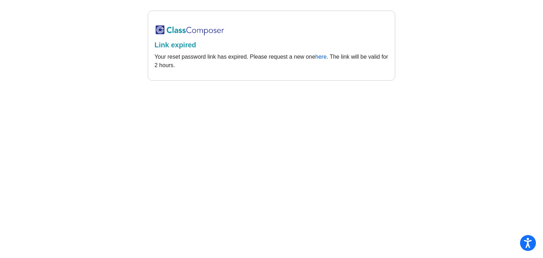
click at [320, 57] on link "here" at bounding box center [321, 57] width 11 height 6
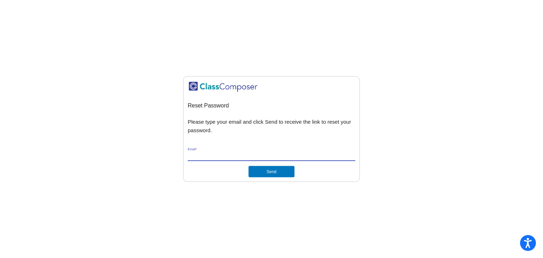
click at [192, 154] on input "Email *" at bounding box center [272, 155] width 168 height 6
type input "[EMAIL_ADDRESS][DOMAIN_NAME]"
click at [267, 172] on button "Send" at bounding box center [272, 171] width 46 height 11
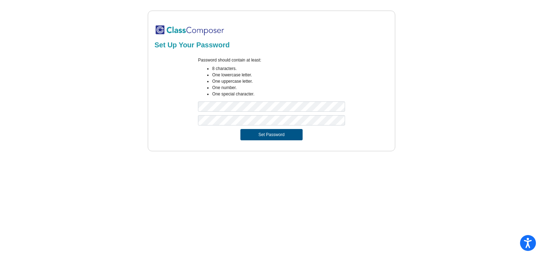
click at [259, 137] on button "Set Password" at bounding box center [272, 134] width 62 height 11
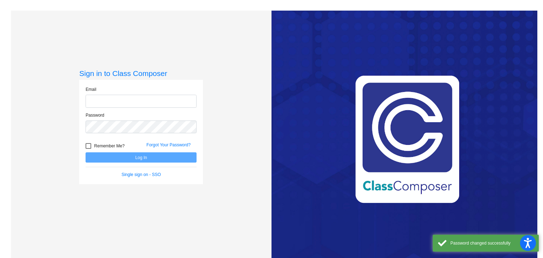
click at [97, 99] on input "email" at bounding box center [141, 101] width 111 height 13
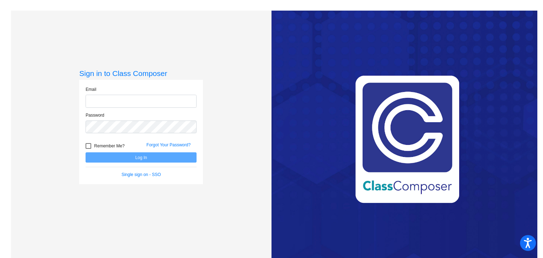
type input "fionarichards@ccs.k12.nc.us"
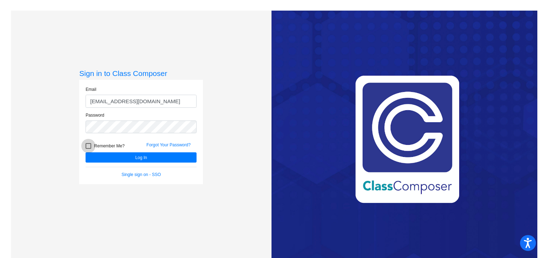
click at [86, 145] on div at bounding box center [89, 146] width 6 height 6
click at [88, 149] on input "Remember Me?" at bounding box center [88, 149] width 0 height 0
checkbox input "true"
click at [113, 157] on button "Log In" at bounding box center [141, 157] width 111 height 10
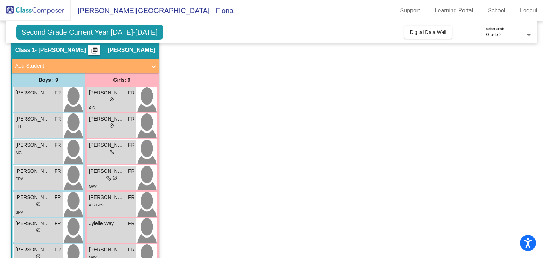
scroll to position [21, 0]
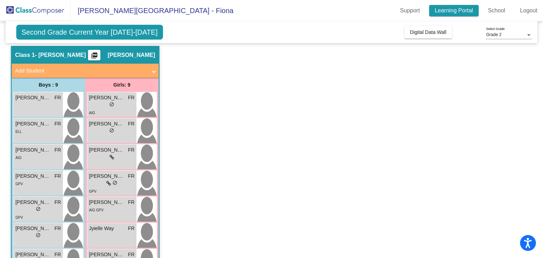
click at [457, 9] on link "Learning Portal" at bounding box center [454, 10] width 50 height 11
